Goal: Information Seeking & Learning: Check status

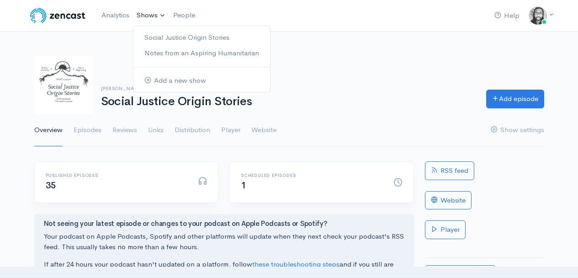
click at [133, 12] on link "Shows" at bounding box center [151, 15] width 37 height 20
click at [121, 14] on link "Analytics" at bounding box center [115, 15] width 35 height 20
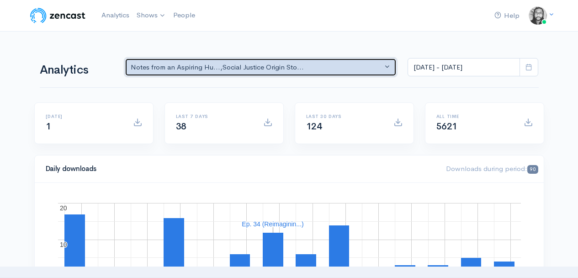
click at [227, 62] on div "Notes from an Aspiring Hu... , Social Justice Origin Sto..." at bounding box center [257, 67] width 252 height 11
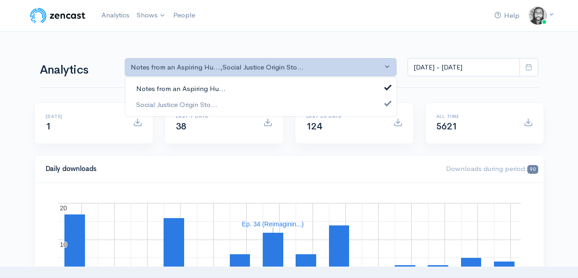
click at [225, 82] on link "Notes from an Aspiring Hu..." at bounding box center [260, 89] width 271 height 16
select select "14701"
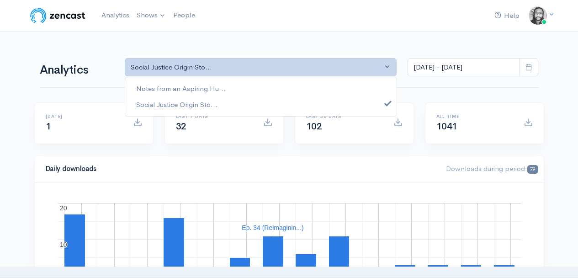
click at [270, 26] on nav "Help Notifications View all Your profile Team settings Default team Current Log…" at bounding box center [289, 16] width 578 height 32
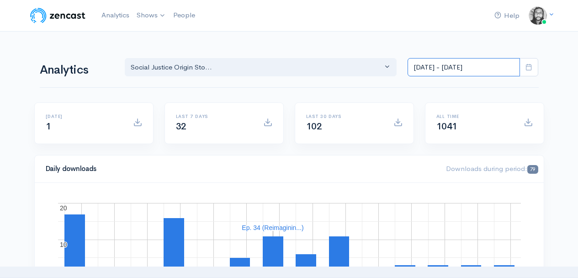
click at [464, 66] on input "[DATE] - [DATE]" at bounding box center [463, 67] width 112 height 19
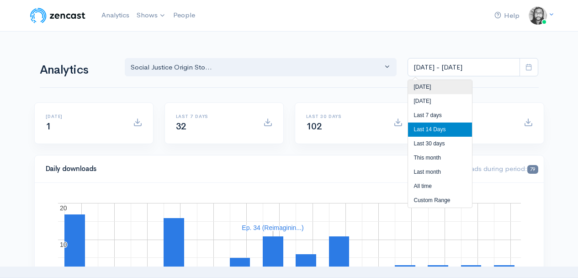
click at [454, 83] on li "[DATE]" at bounding box center [440, 87] width 64 height 14
type input "[DATE] - [DATE]"
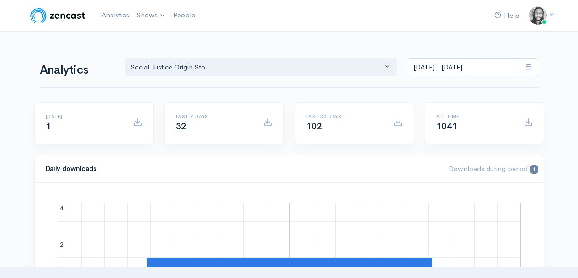
click at [226, 29] on nav "Help Notifications View all Your profile Team settings Default team Current Log…" at bounding box center [289, 16] width 578 height 32
click at [185, 16] on link "People" at bounding box center [183, 15] width 29 height 20
